Goal: Feedback & Contribution: Submit feedback/report problem

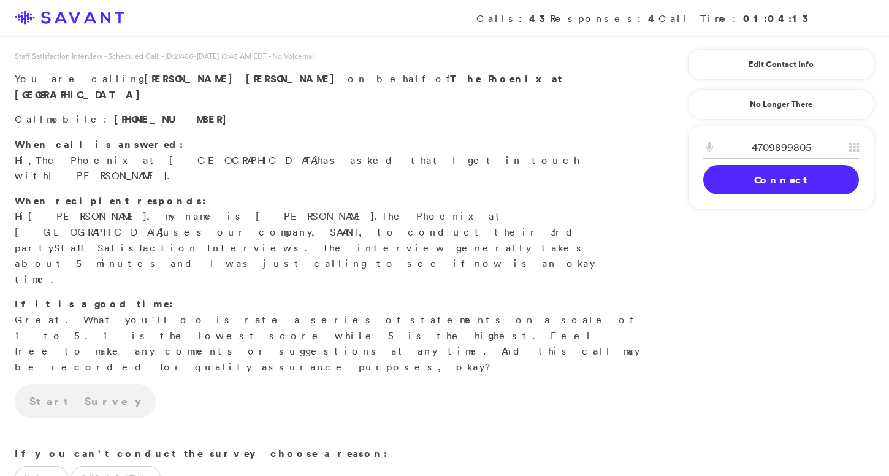
click at [807, 178] on link "Connect" at bounding box center [782, 179] width 156 height 29
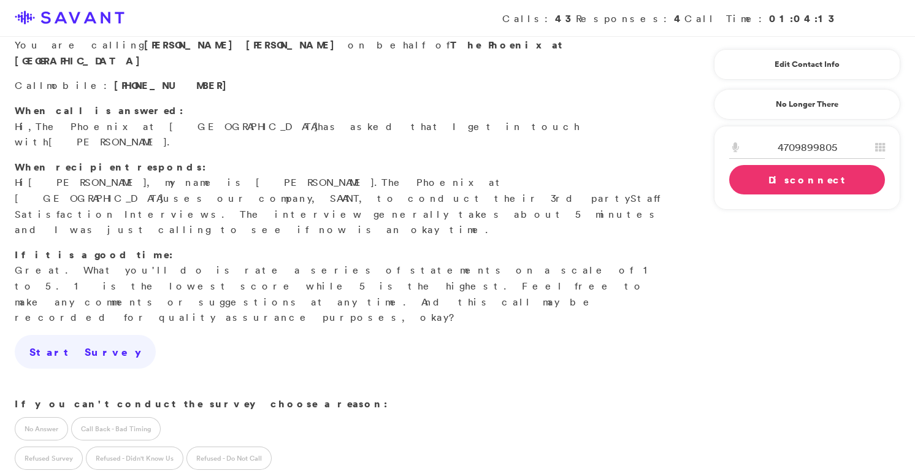
scroll to position [40, 0]
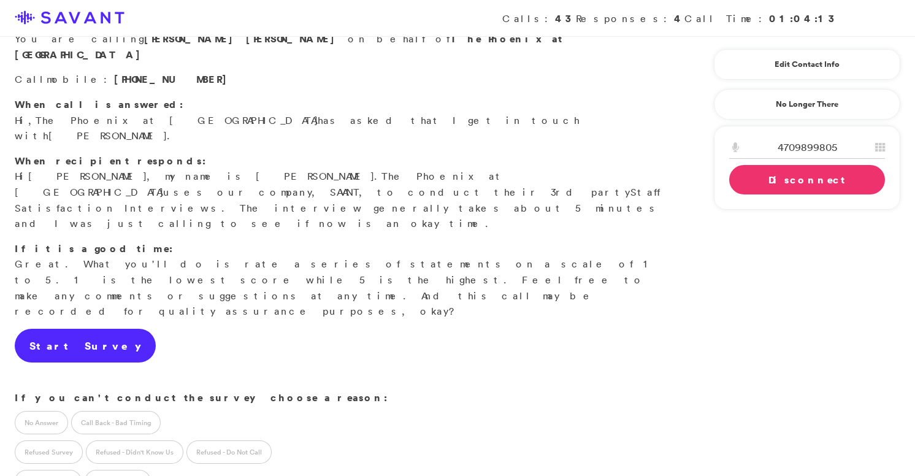
click at [69, 329] on link "Start Survey" at bounding box center [85, 346] width 141 height 34
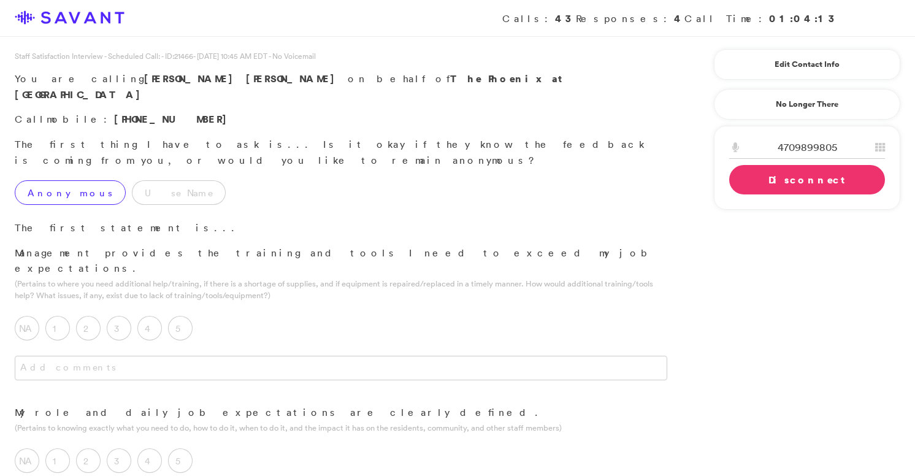
click at [68, 180] on label "Anonymous" at bounding box center [70, 192] width 111 height 25
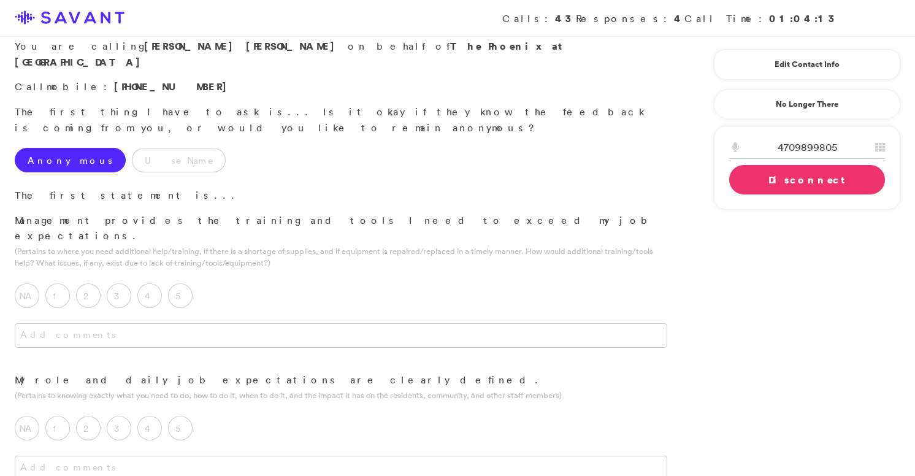
scroll to position [36, 0]
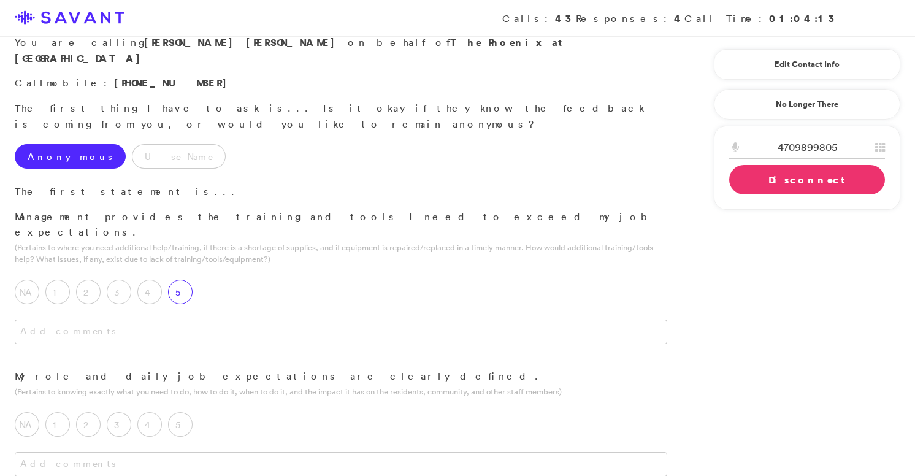
click at [182, 280] on label "5" at bounding box center [180, 292] width 25 height 25
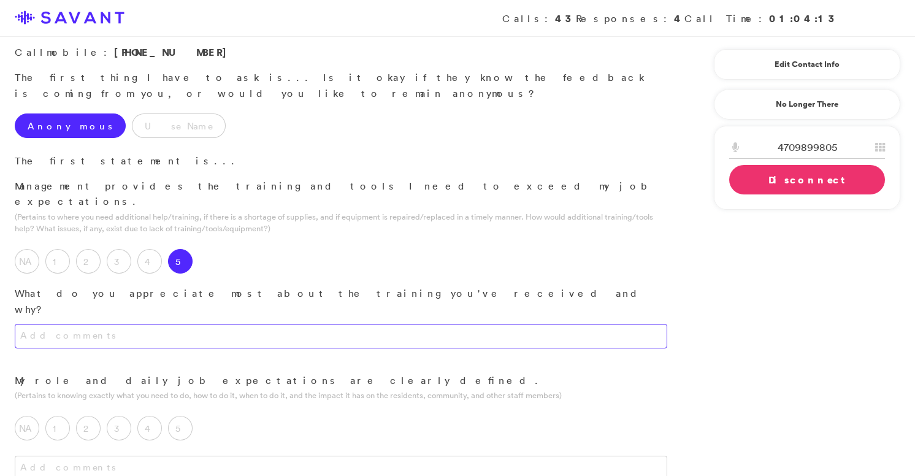
scroll to position [70, 0]
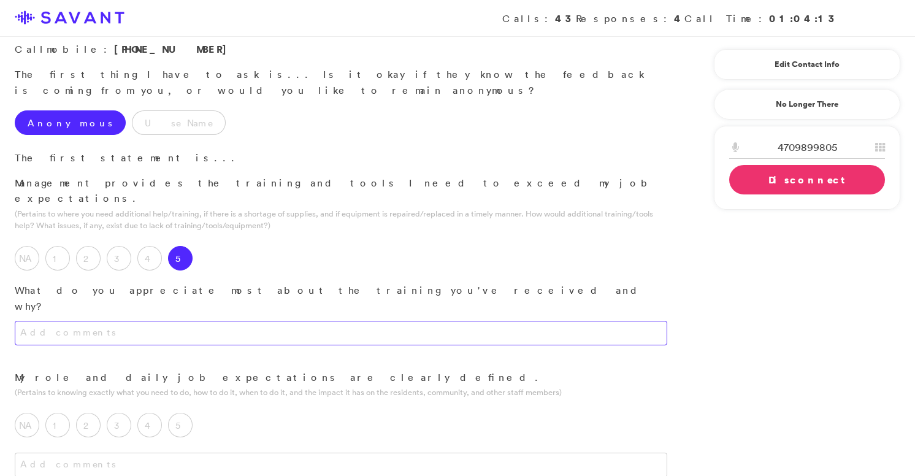
click at [218, 321] on textarea at bounding box center [341, 333] width 653 height 25
type textarea "t"
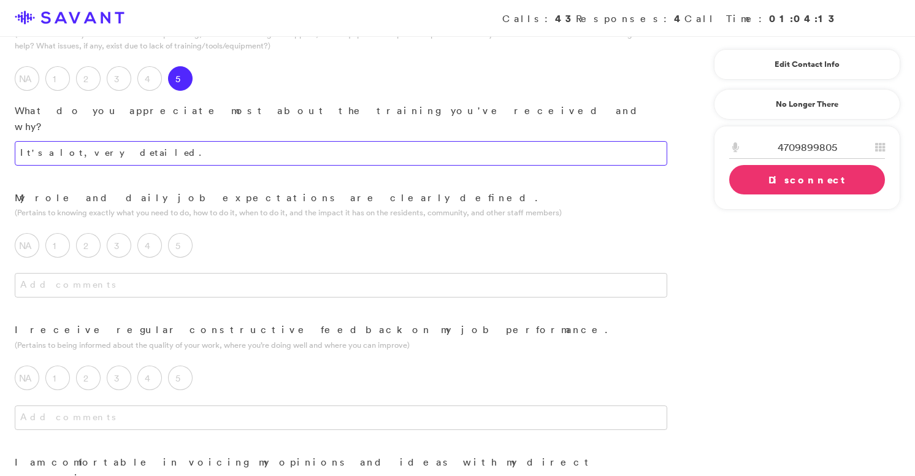
scroll to position [250, 0]
type textarea "It's a lot, very detailed."
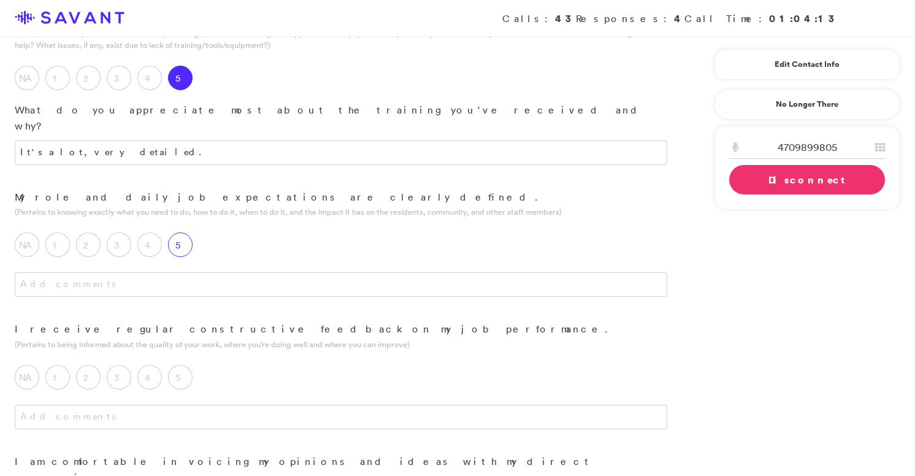
click at [188, 232] on label "5" at bounding box center [180, 244] width 25 height 25
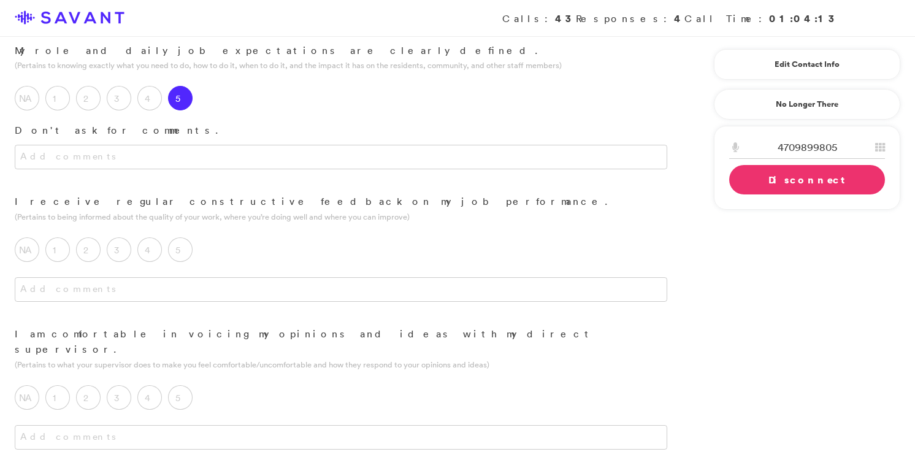
scroll to position [405, 0]
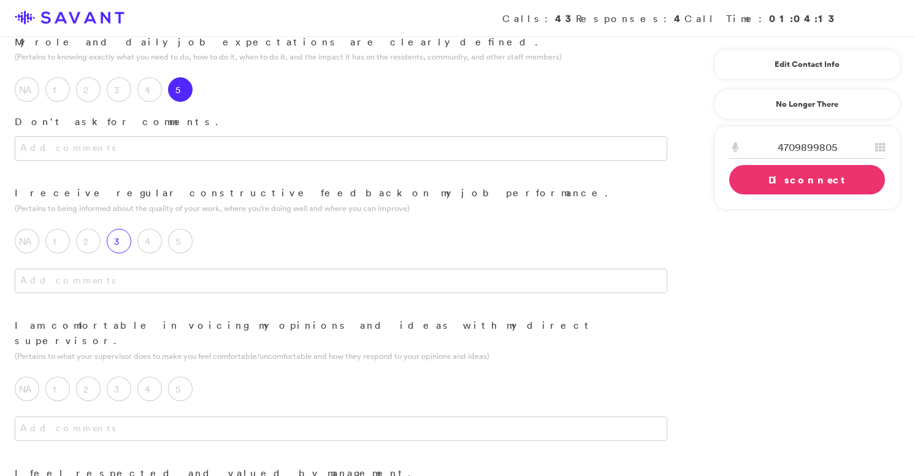
click at [121, 229] on label "3" at bounding box center [119, 241] width 25 height 25
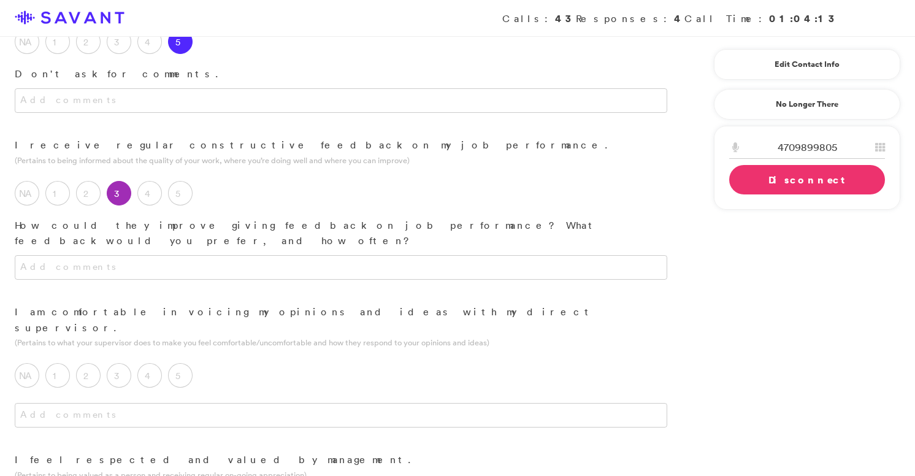
scroll to position [458, 0]
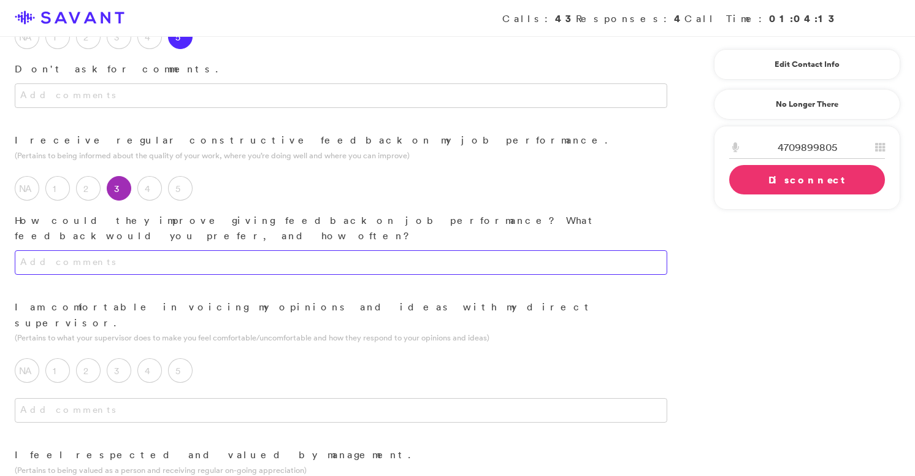
click at [239, 250] on textarea at bounding box center [341, 262] width 653 height 25
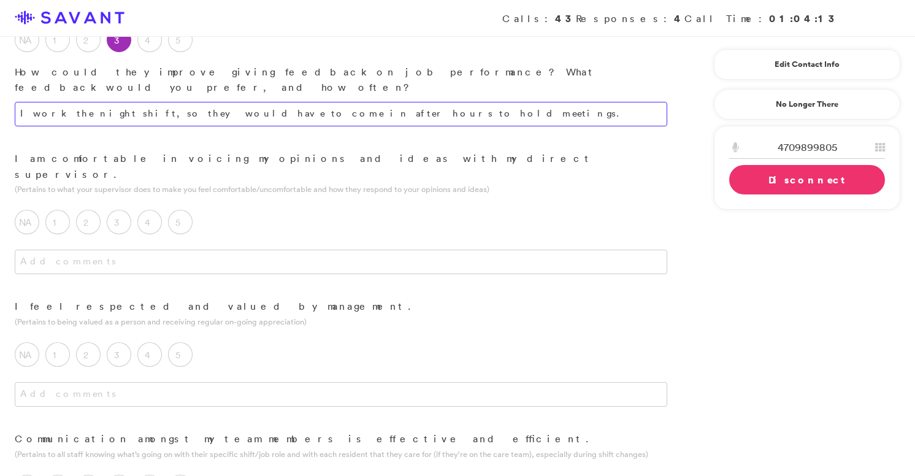
scroll to position [596, 0]
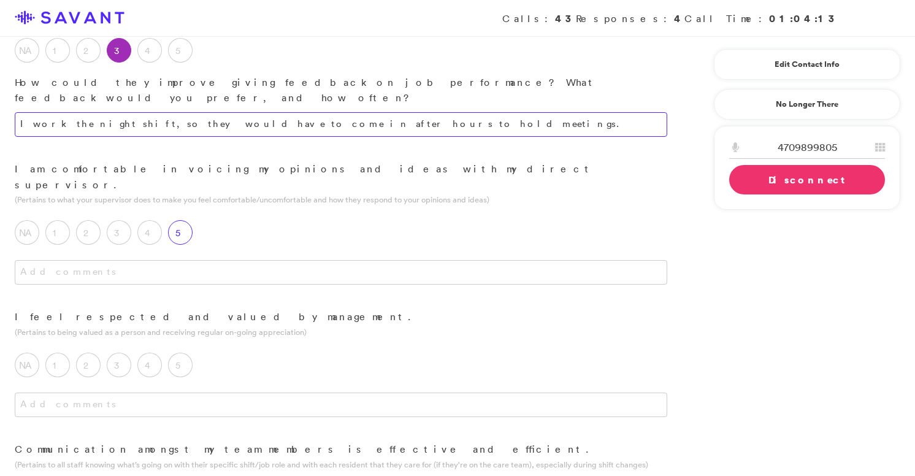
type textarea "I work the night shift, so they would have to come in after hours to hold meeti…"
click at [177, 220] on label "5" at bounding box center [180, 232] width 25 height 25
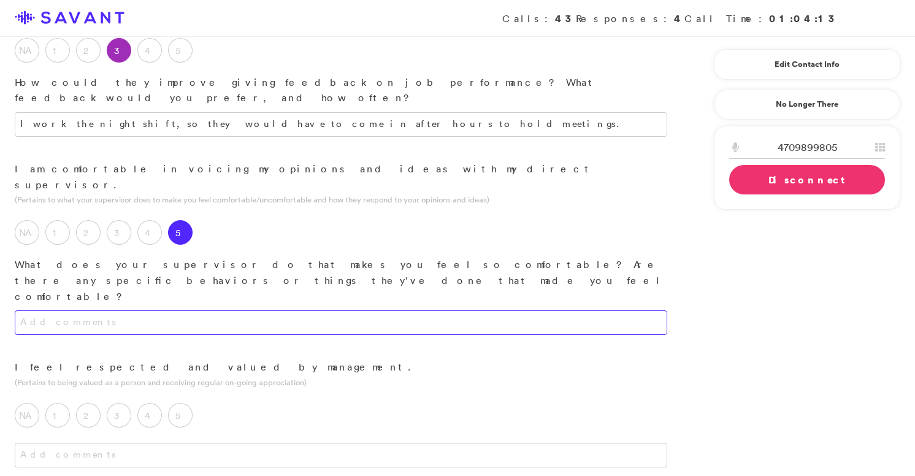
click at [213, 310] on textarea at bounding box center [341, 322] width 653 height 25
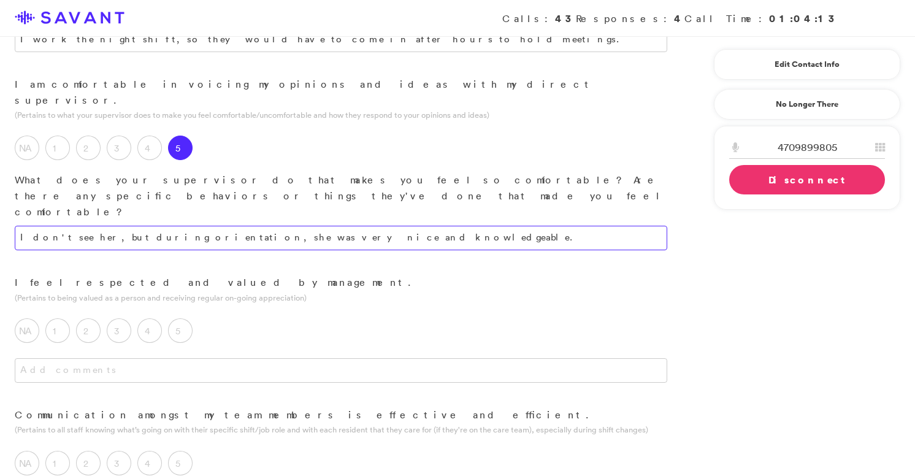
scroll to position [707, 0]
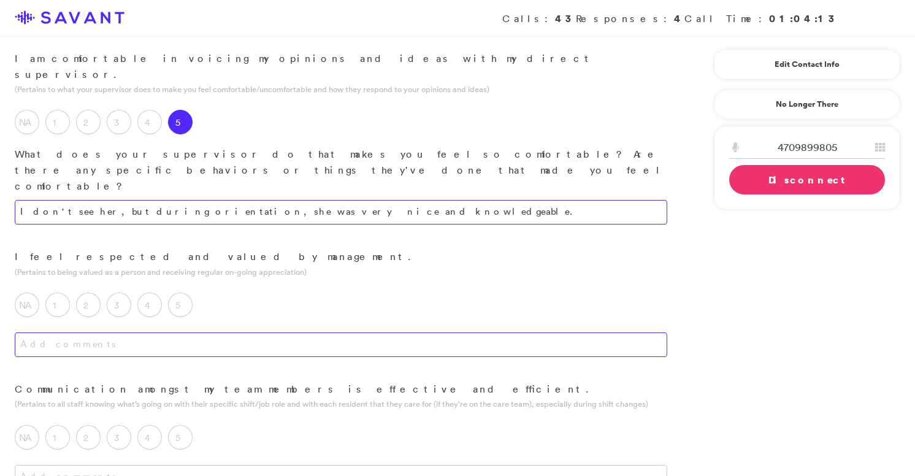
type textarea "I don't see her, but during orientation, she was very nice and knowledgeable."
click at [235, 332] on textarea at bounding box center [341, 344] width 653 height 25
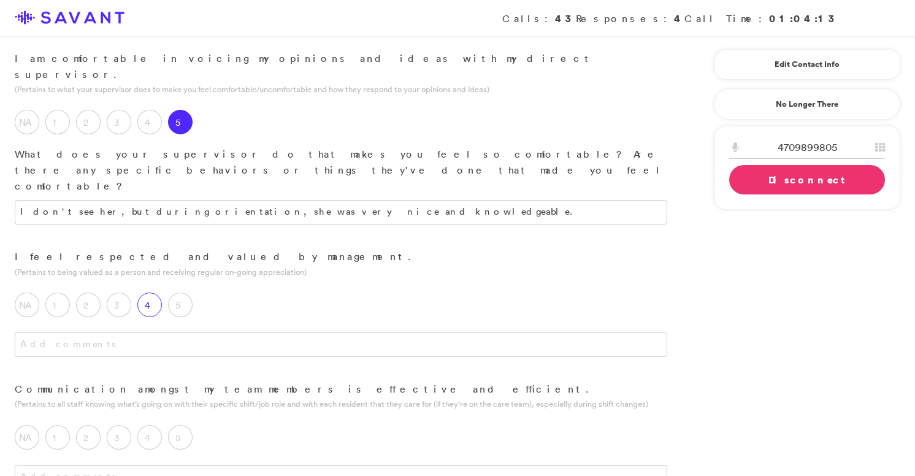
click at [148, 293] on label "4" at bounding box center [149, 305] width 25 height 25
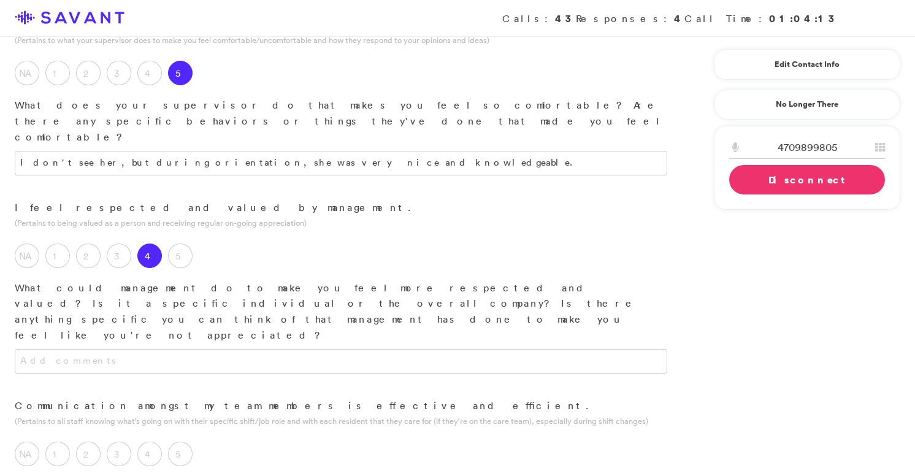
scroll to position [757, 0]
click at [232, 348] on textarea at bounding box center [341, 360] width 653 height 25
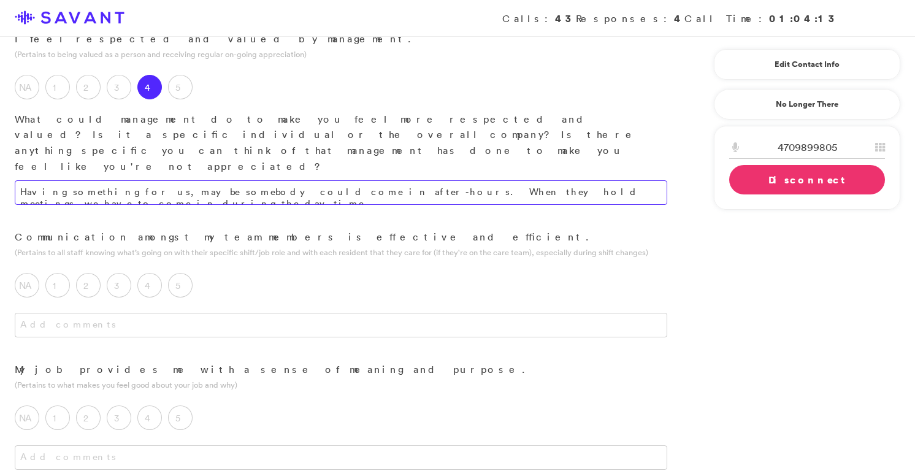
scroll to position [927, 0]
type textarea "Having something for us, maybe somebody could come in after-hours. When they ho…"
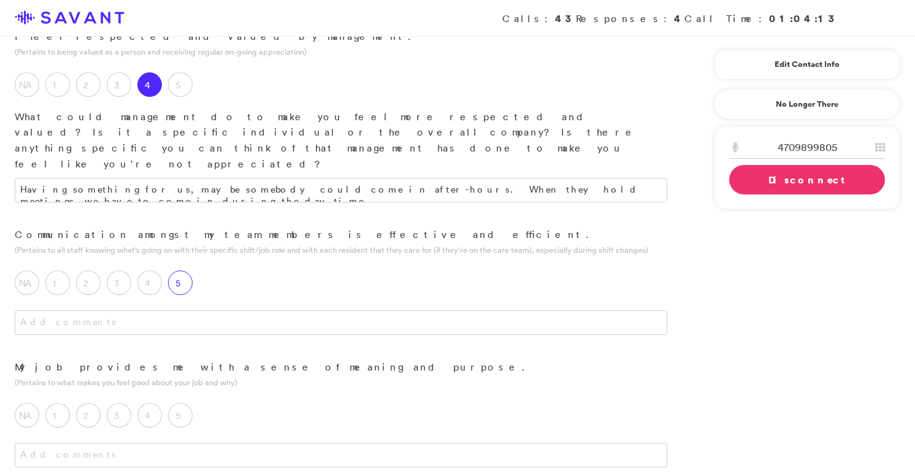
click at [182, 270] on label "5" at bounding box center [180, 282] width 25 height 25
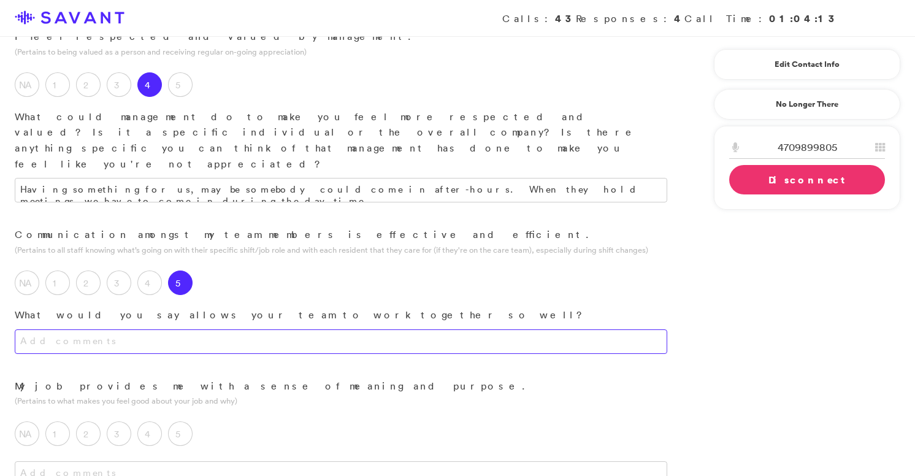
click at [205, 329] on textarea at bounding box center [341, 341] width 653 height 25
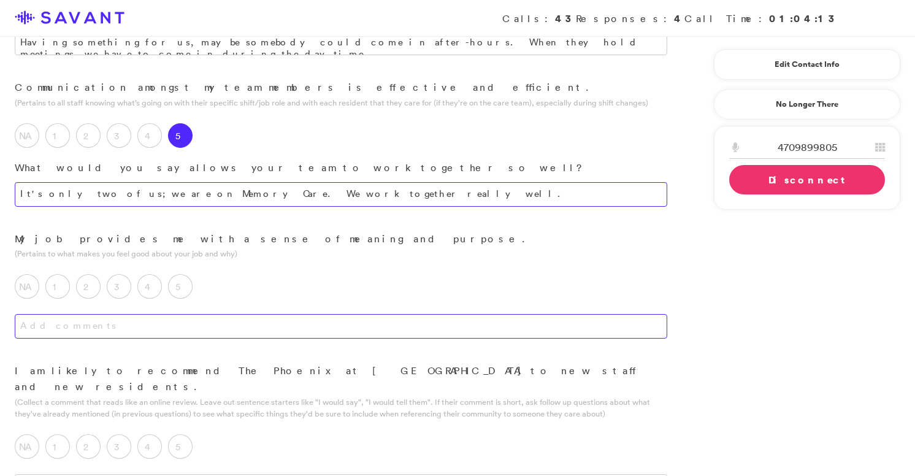
scroll to position [1076, 0]
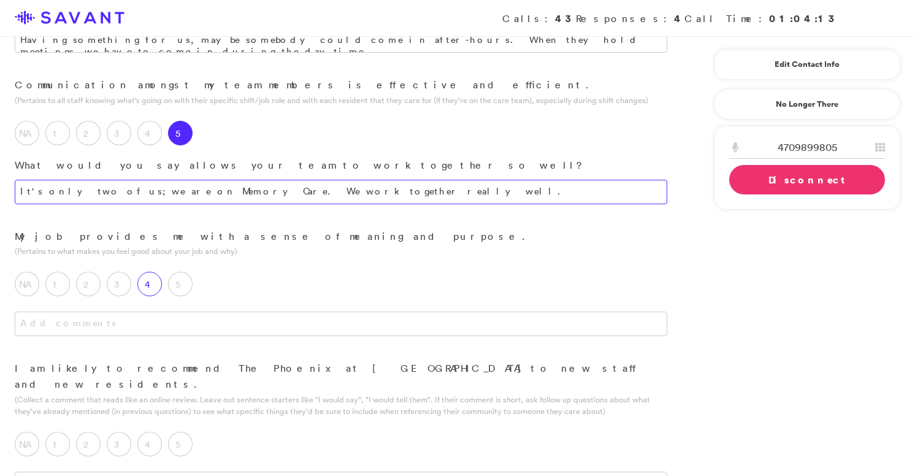
type textarea "It's only two of us; we are on Memory Care. We work together really well."
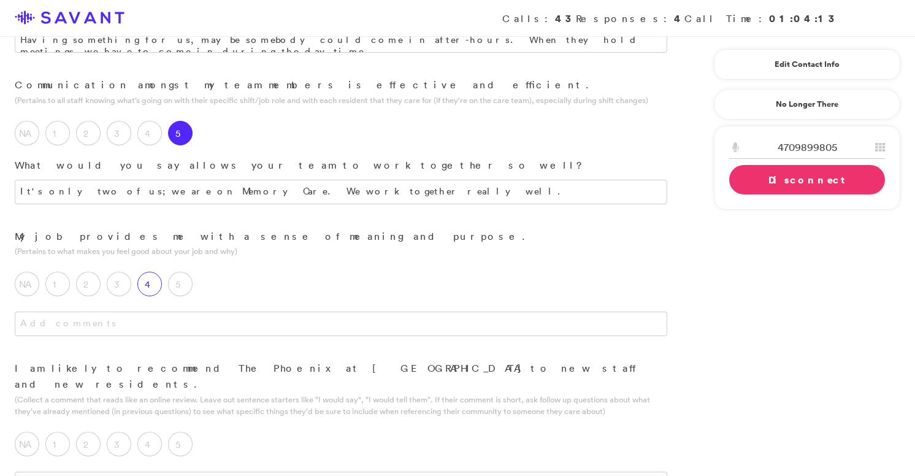
click at [160, 272] on label "4" at bounding box center [149, 284] width 25 height 25
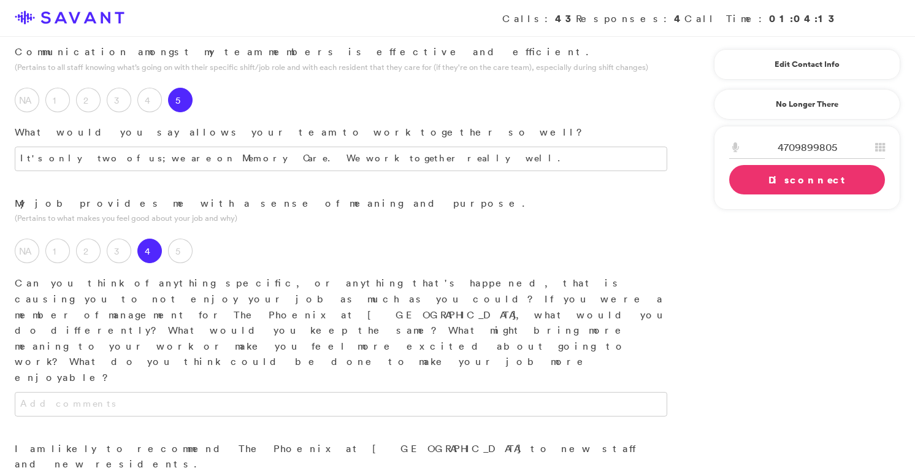
scroll to position [1111, 0]
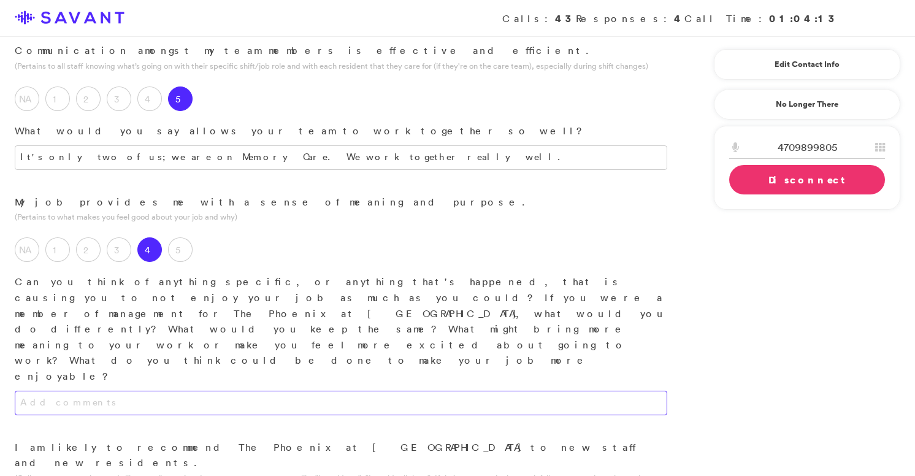
click at [294, 391] on textarea at bounding box center [341, 403] width 653 height 25
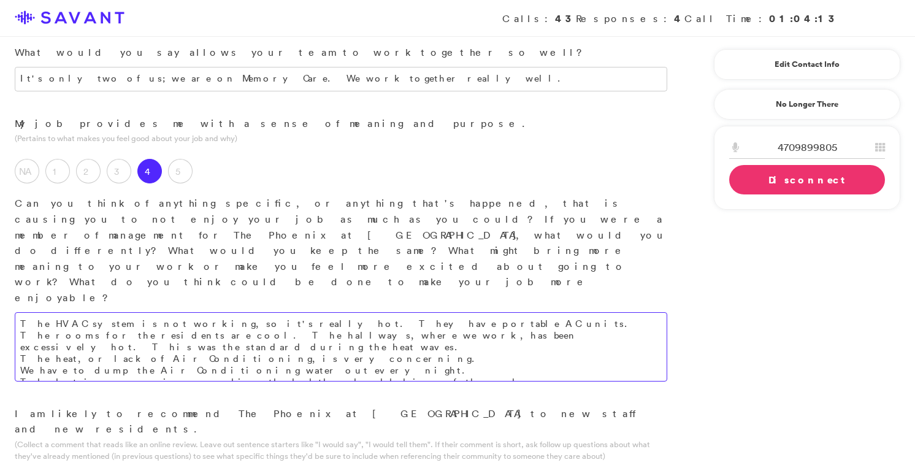
scroll to position [1190, 0]
type textarea "The HVAC system is not working, so it's really hot. They have portable AC units…"
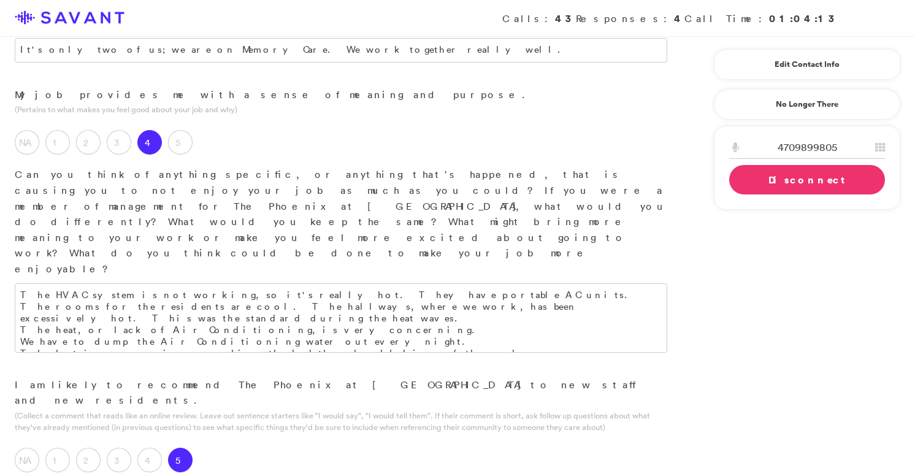
scroll to position [1222, 0]
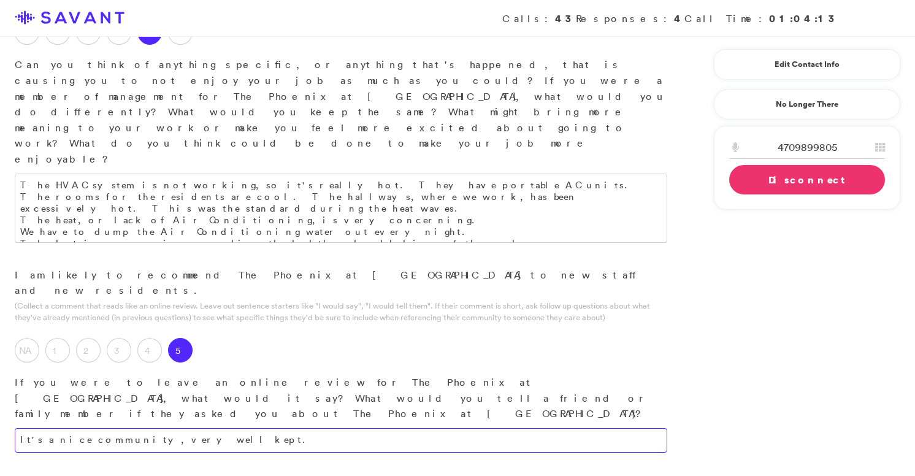
scroll to position [1416, 0]
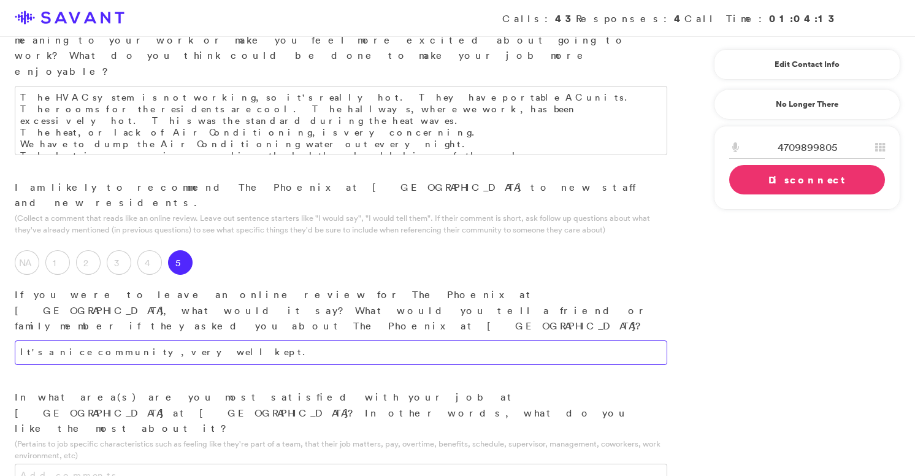
type textarea "It's a nice community, very well kept."
type textarea "T"
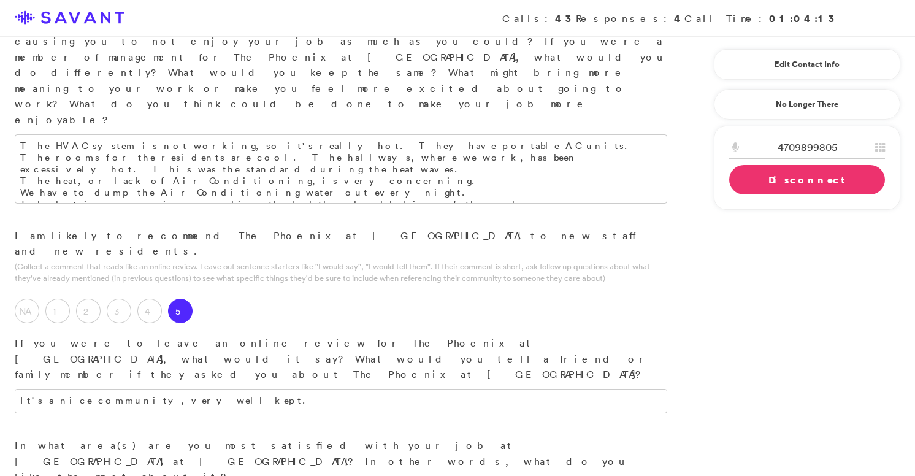
scroll to position [1365, 0]
type textarea "The schedules; they do the schedule in advance. I have not had any issues with …"
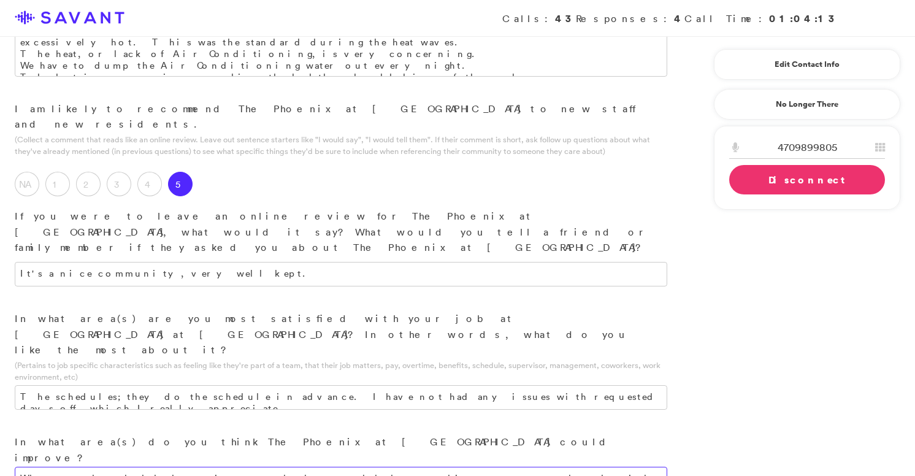
scroll to position [1495, 0]
type textarea "Whenever they hold the meetings, maybe they could do something to accommodate t…"
click at [768, 190] on link "Disconnect" at bounding box center [807, 179] width 156 height 29
